Goal: Transaction & Acquisition: Purchase product/service

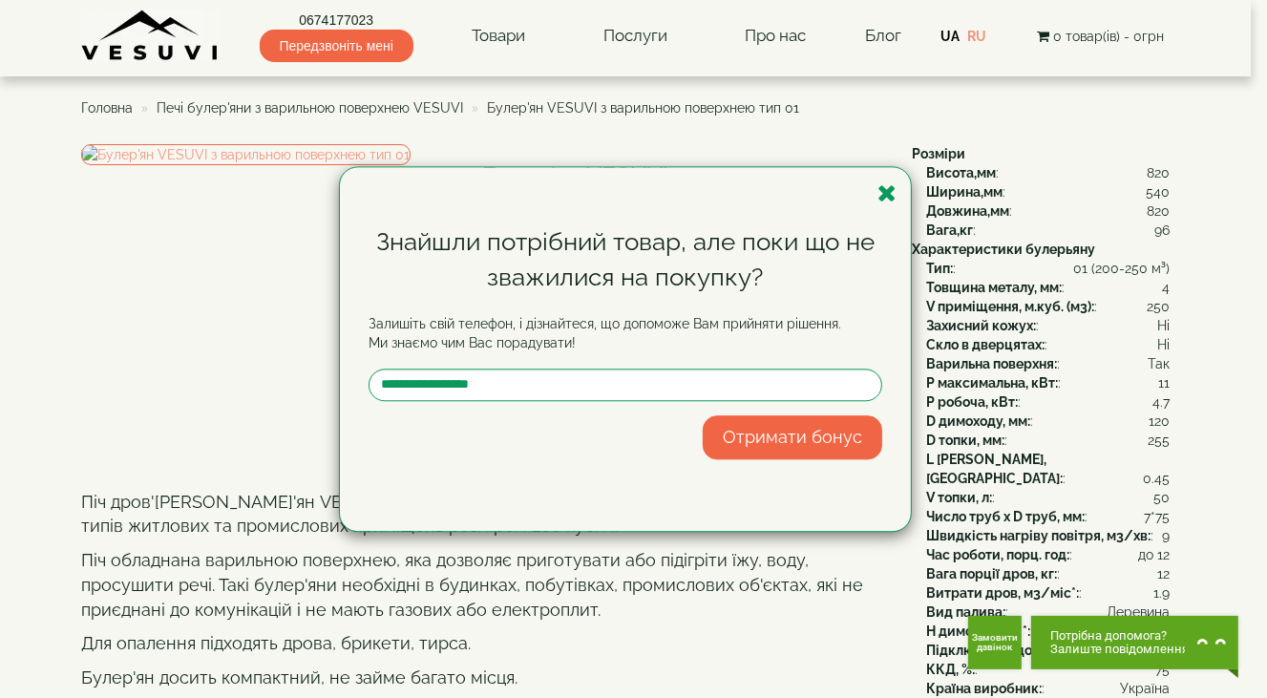
click at [884, 197] on icon "button" at bounding box center [887, 193] width 19 height 24
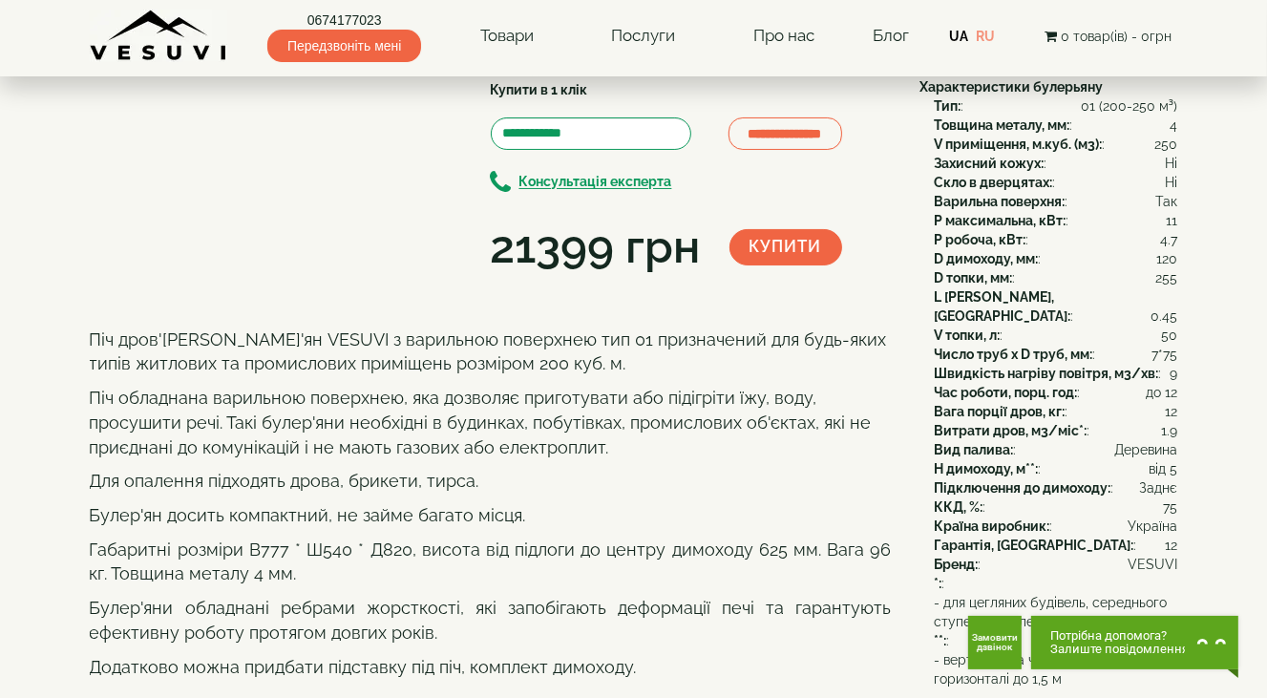
scroll to position [96, 0]
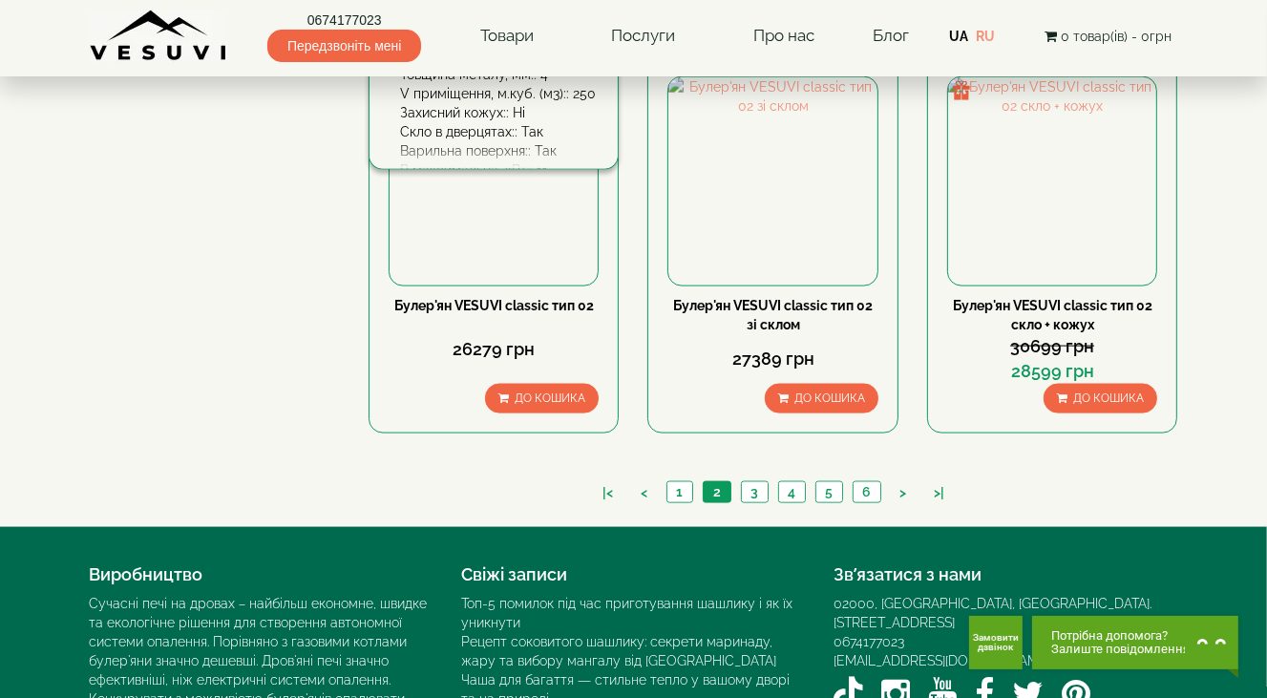
scroll to position [2231, 0]
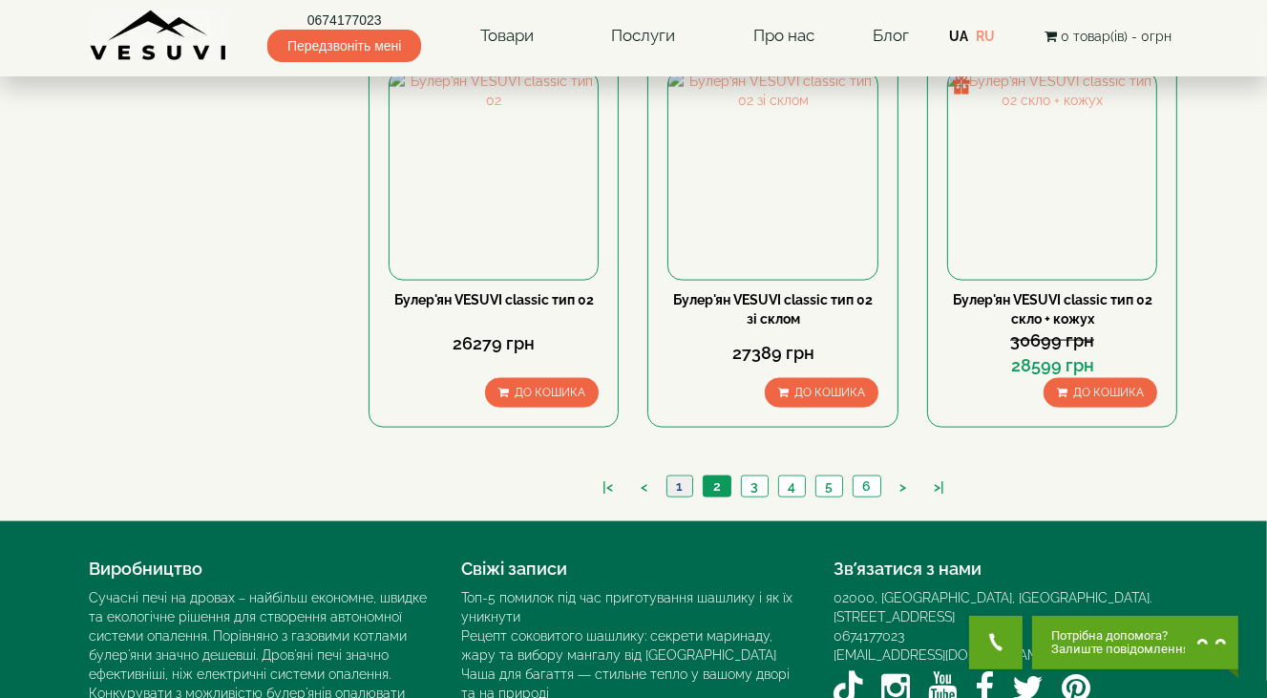
click at [676, 477] on link "1" at bounding box center [680, 487] width 26 height 20
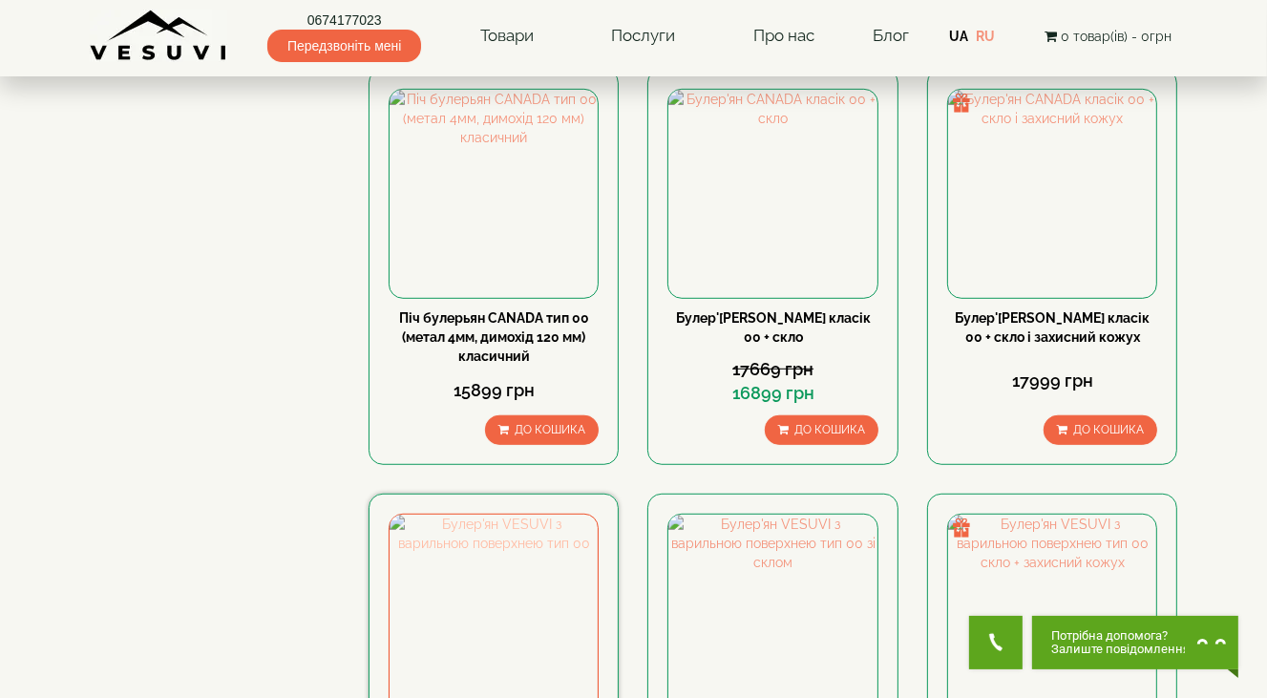
click at [533, 515] on img at bounding box center [494, 619] width 208 height 208
